Goal: Task Accomplishment & Management: Use online tool/utility

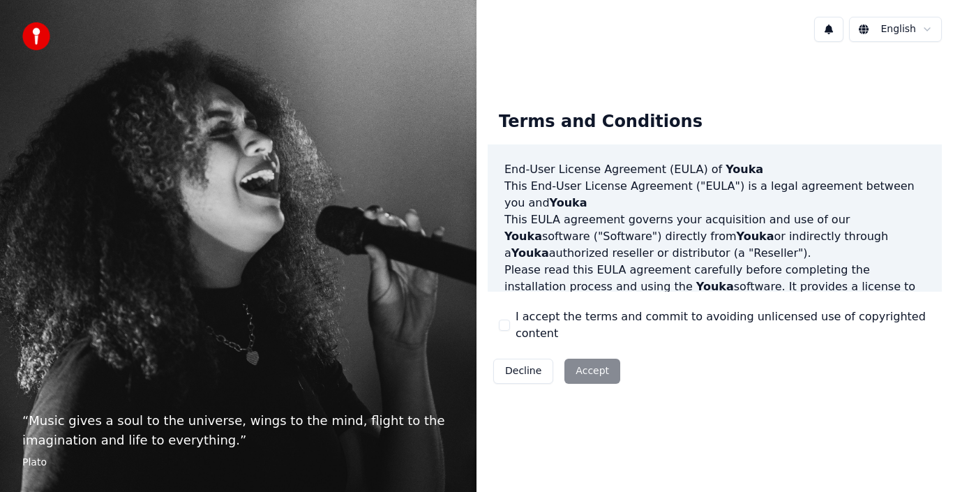
click at [600, 323] on label "I accept the terms and commit to avoiding unlicensed use of copyrighted content" at bounding box center [723, 325] width 415 height 34
click at [510, 323] on button "I accept the terms and commit to avoiding unlicensed use of copyrighted content" at bounding box center [504, 325] width 11 height 11
click at [590, 359] on button "Accept" at bounding box center [593, 371] width 56 height 25
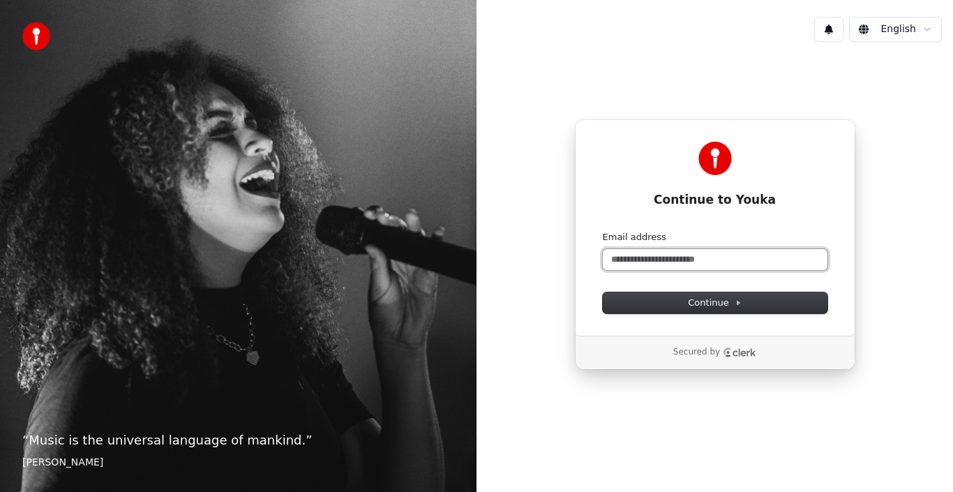
click at [749, 262] on input "Email address" at bounding box center [715, 259] width 225 height 21
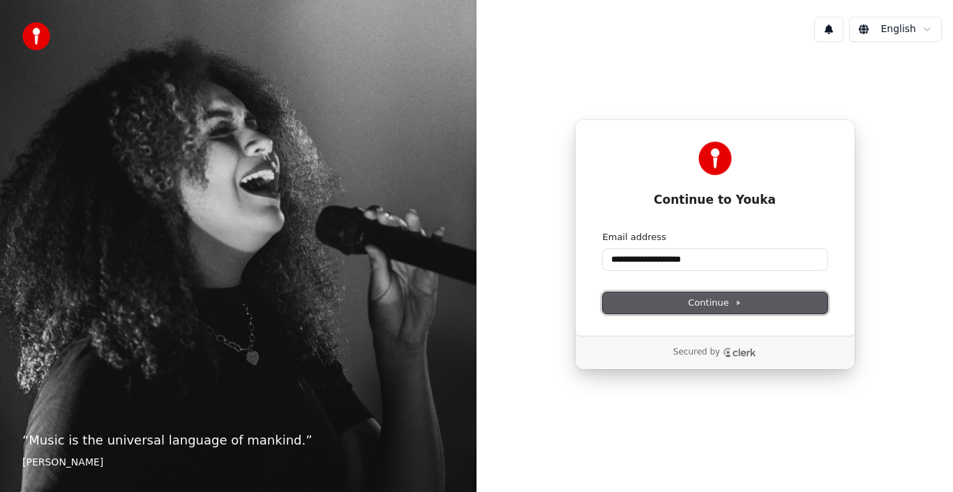
click at [740, 297] on span "Continue" at bounding box center [714, 303] width 53 height 13
type input "**********"
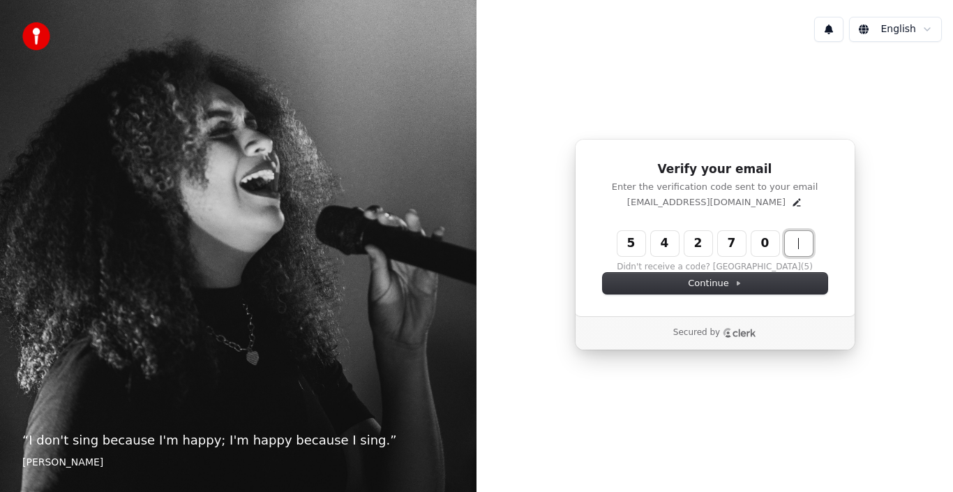
type input "******"
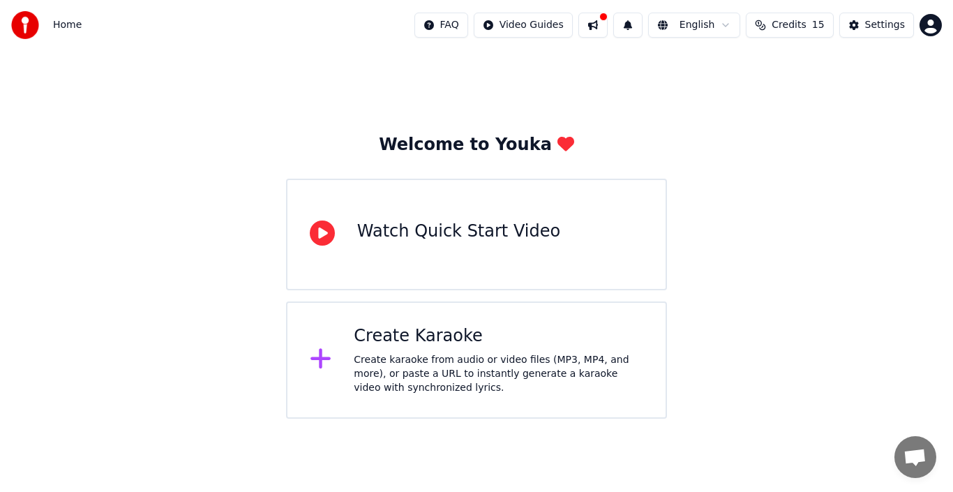
click at [419, 329] on div "Create Karaoke" at bounding box center [499, 336] width 290 height 22
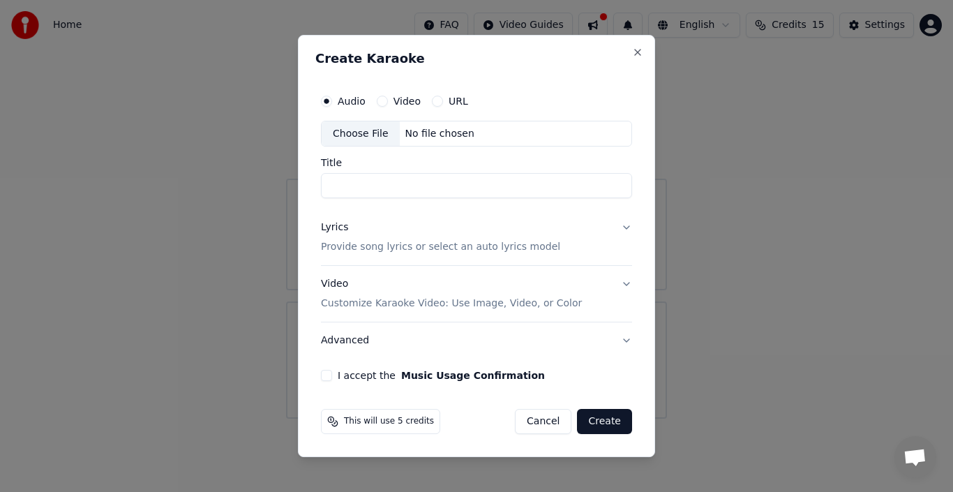
click at [549, 415] on button "Cancel" at bounding box center [543, 421] width 57 height 25
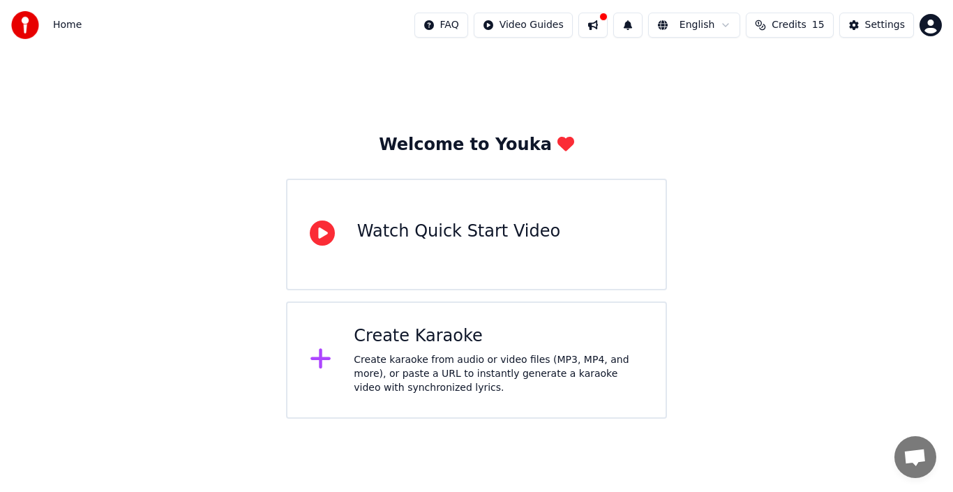
click at [474, 239] on div "Watch Quick Start Video" at bounding box center [458, 232] width 203 height 22
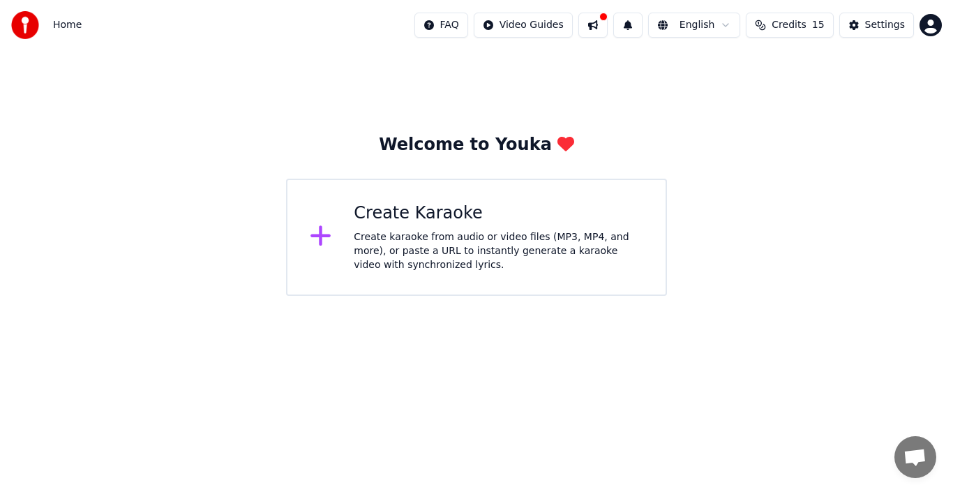
click at [608, 29] on button at bounding box center [593, 25] width 29 height 25
click at [871, 27] on div "Settings" at bounding box center [885, 25] width 40 height 14
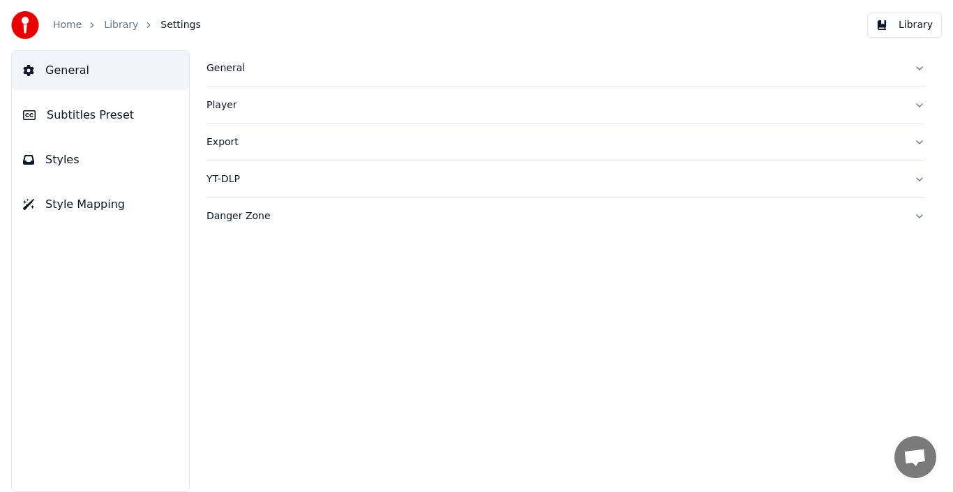
click at [77, 24] on link "Home" at bounding box center [67, 25] width 29 height 14
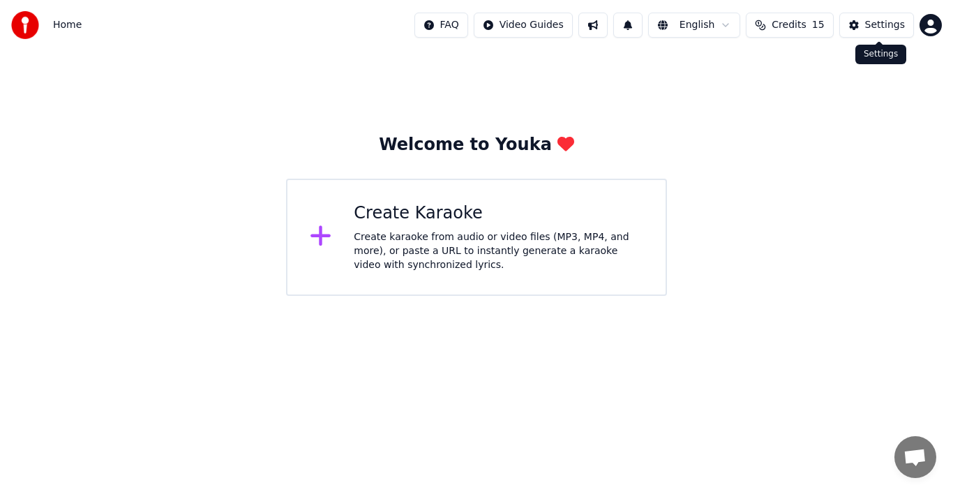
click at [873, 27] on div "Settings" at bounding box center [885, 25] width 40 height 14
